Goal: Navigation & Orientation: Find specific page/section

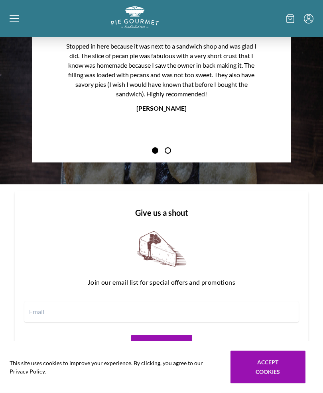
scroll to position [912, 0]
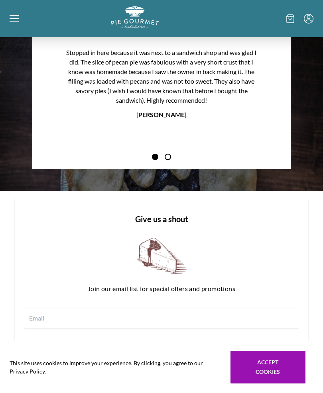
click at [271, 100] on button "Next Product Image" at bounding box center [272, 94] width 26 height 26
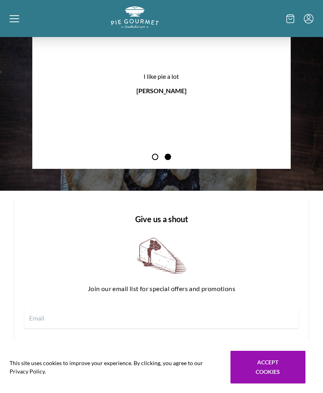
click at [271, 100] on button "Next Product Image" at bounding box center [272, 94] width 26 height 26
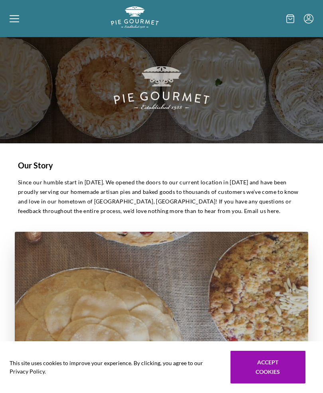
scroll to position [0, 0]
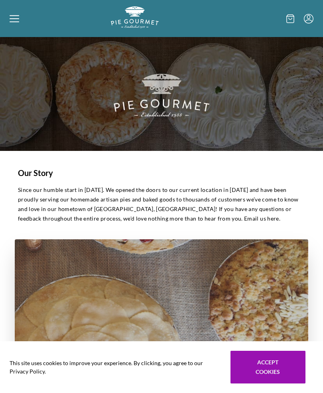
click at [13, 25] on div at bounding box center [60, 18] width 101 height 24
click at [18, 15] on div "Home Shop" at bounding box center [161, 196] width 323 height 393
click at [16, 20] on icon at bounding box center [15, 19] width 10 height 10
click at [14, 26] on div "Home Shop" at bounding box center [161, 196] width 323 height 393
click at [18, 18] on icon at bounding box center [15, 19] width 10 height 10
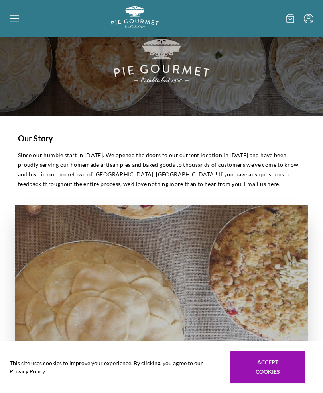
scroll to position [97, 0]
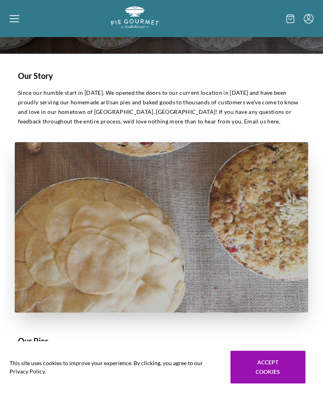
click at [138, 19] on img "Logo" at bounding box center [135, 17] width 48 height 22
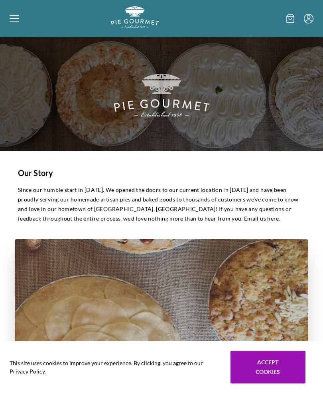
click at [15, 21] on icon at bounding box center [15, 19] width 10 height 10
click at [8, 15] on div "Home Shop" at bounding box center [161, 18] width 323 height 37
click at [15, 24] on div at bounding box center [60, 18] width 101 height 24
click at [13, 20] on div "Home Shop" at bounding box center [161, 196] width 323 height 393
click at [12, 25] on div at bounding box center [60, 18] width 101 height 24
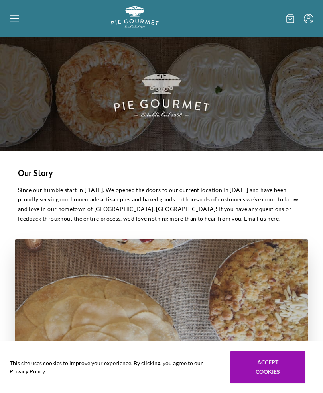
click at [134, 19] on div "Home Shop" at bounding box center [161, 196] width 323 height 393
click at [30, 27] on div at bounding box center [60, 18] width 101 height 24
click at [16, 17] on div "Home Shop" at bounding box center [161, 196] width 323 height 393
click at [12, 17] on icon at bounding box center [15, 19] width 10 height 10
click at [22, 18] on div at bounding box center [60, 18] width 101 height 24
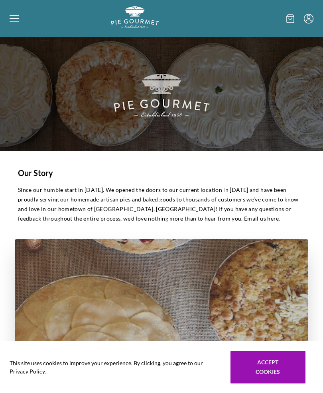
click at [132, 24] on div "Home Shop" at bounding box center [161, 196] width 323 height 393
click at [128, 19] on img "Logo" at bounding box center [135, 17] width 48 height 22
click at [308, 18] on icon "Menu" at bounding box center [309, 19] width 10 height 10
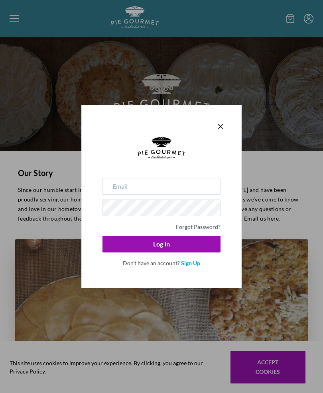
click at [222, 126] on icon "Close panel" at bounding box center [221, 127] width 10 height 10
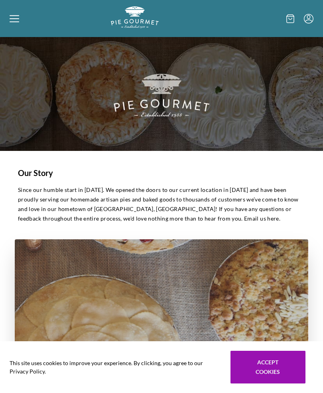
click at [15, 21] on icon at bounding box center [15, 19] width 10 height 10
click at [14, 21] on div "Home Shop" at bounding box center [161, 196] width 323 height 393
click at [17, 24] on div at bounding box center [60, 18] width 101 height 24
click at [269, 368] on div "Home Shop" at bounding box center [161, 196] width 323 height 393
click at [15, 18] on icon at bounding box center [15, 18] width 10 height 1
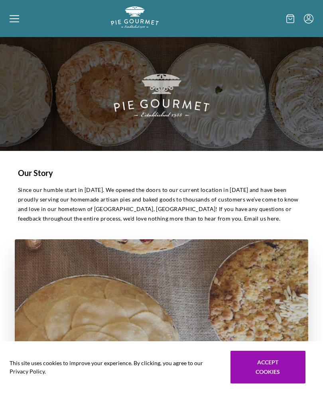
click at [266, 366] on div "Home Shop" at bounding box center [161, 196] width 323 height 393
click at [16, 25] on div at bounding box center [60, 18] width 101 height 24
click at [268, 367] on div "Home Shop" at bounding box center [161, 196] width 323 height 393
click at [269, 367] on button "Accept cookies" at bounding box center [267, 367] width 75 height 33
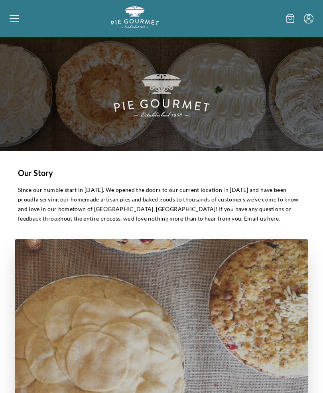
click at [13, 20] on icon at bounding box center [15, 19] width 10 height 10
click at [18, 26] on div "Home Shop" at bounding box center [161, 196] width 323 height 393
click at [11, 22] on icon at bounding box center [15, 21] width 10 height 1
click at [132, 20] on img "Logo" at bounding box center [135, 17] width 48 height 22
click at [16, 25] on div at bounding box center [60, 18] width 101 height 24
